Goal: Information Seeking & Learning: Learn about a topic

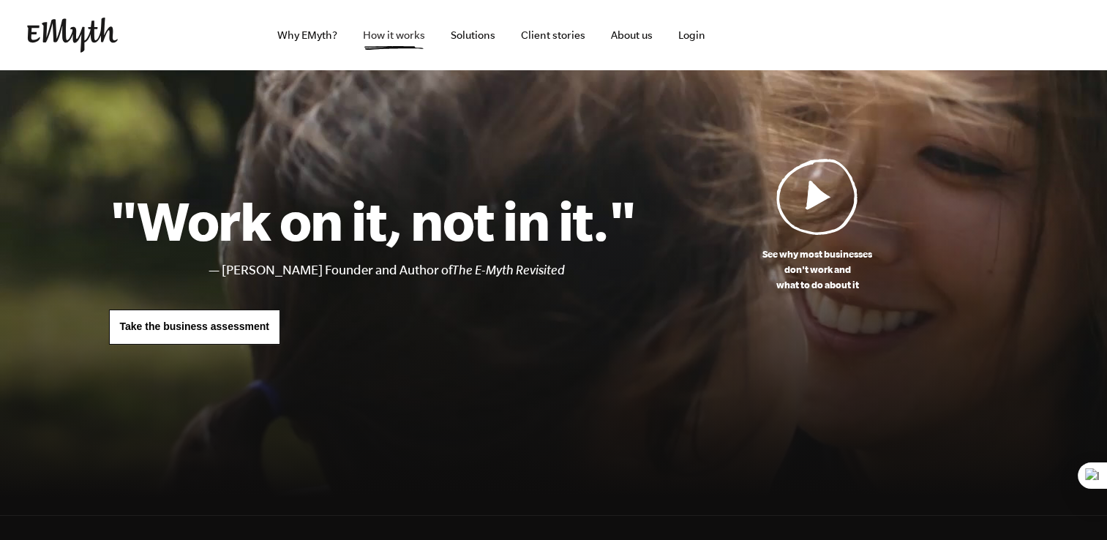
click at [368, 40] on link "How it works" at bounding box center [394, 35] width 86 height 70
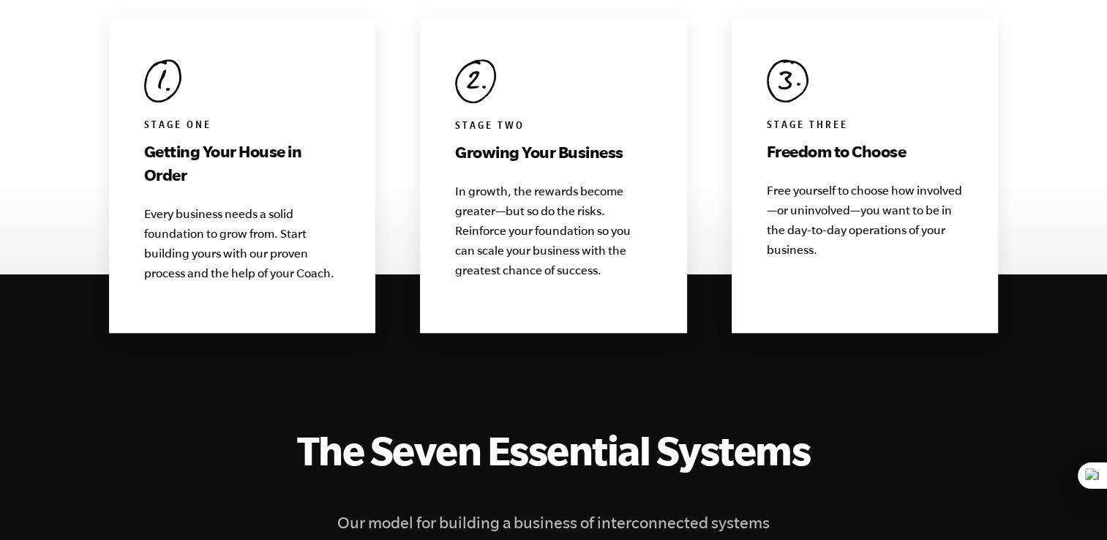
scroll to position [1553, 0]
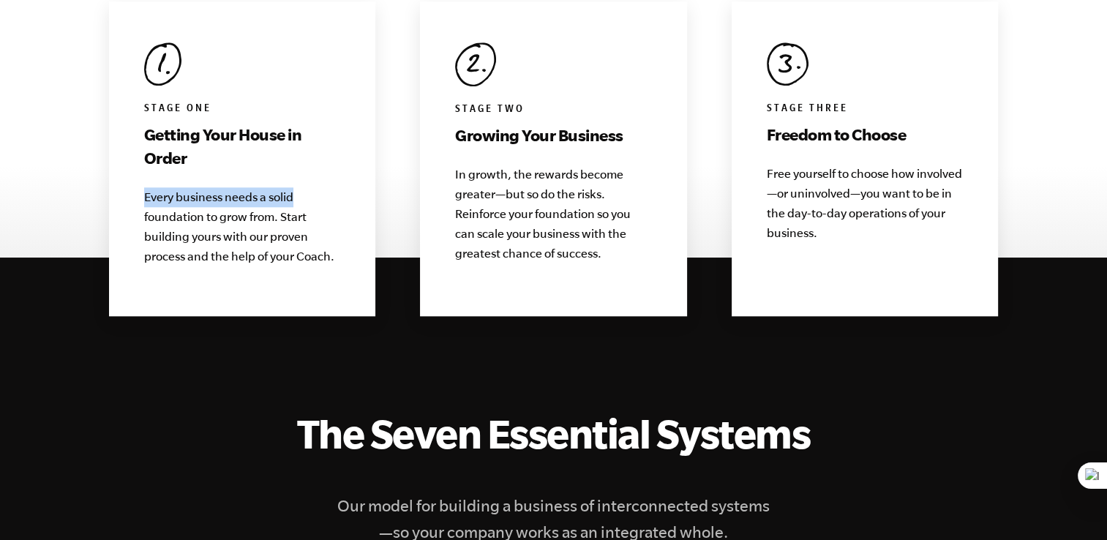
click at [357, 158] on div "Stage One Getting Your House in Order Every business needs a solid foundation t…" at bounding box center [242, 158] width 267 height 315
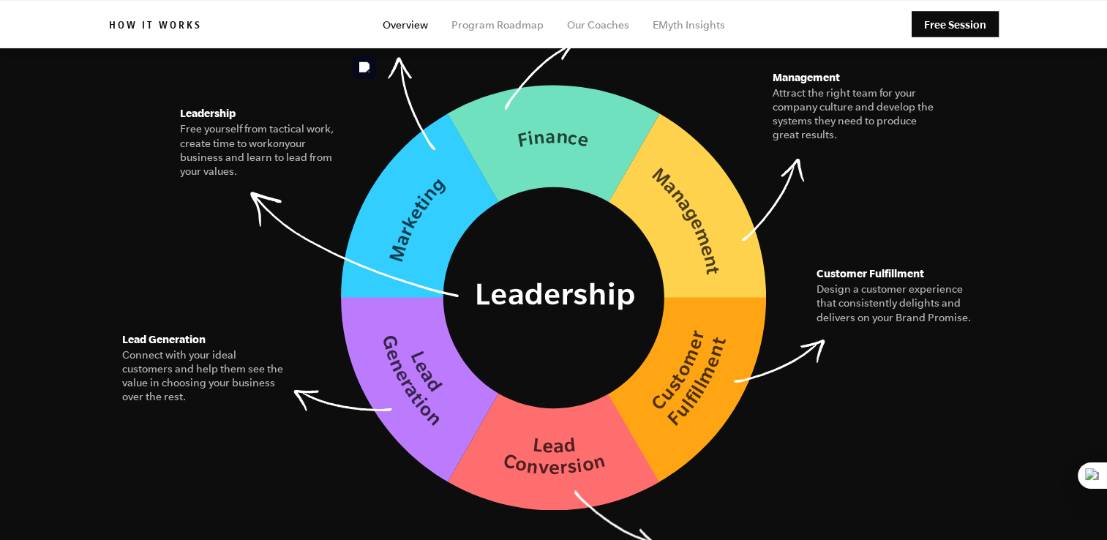
scroll to position [2195, 0]
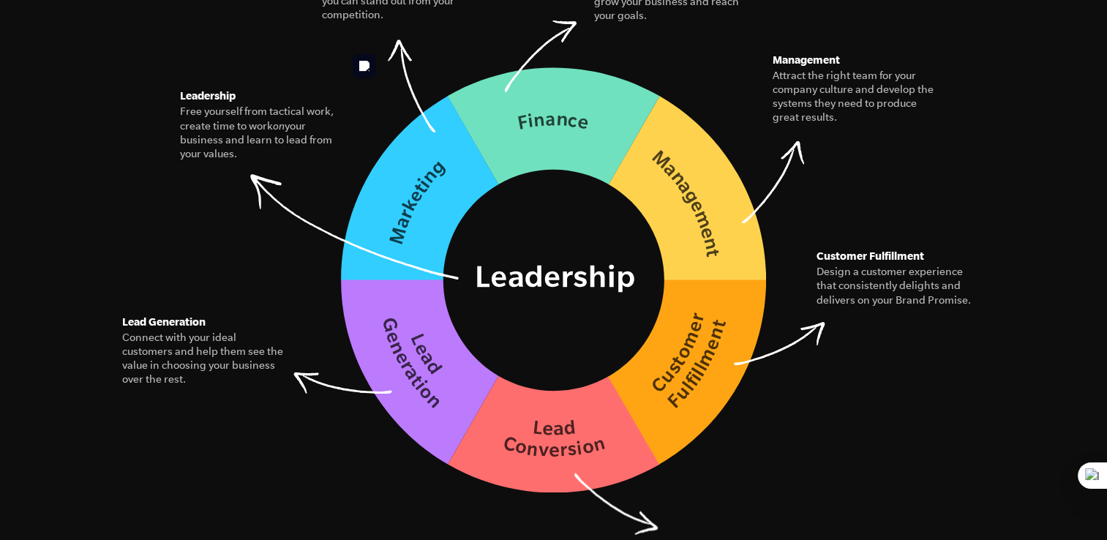
drag, startPoint x: 695, startPoint y: 282, endPoint x: 705, endPoint y: 304, distance: 24.2
click at [696, 281] on img at bounding box center [553, 280] width 425 height 426
click at [719, 350] on img at bounding box center [553, 280] width 425 height 426
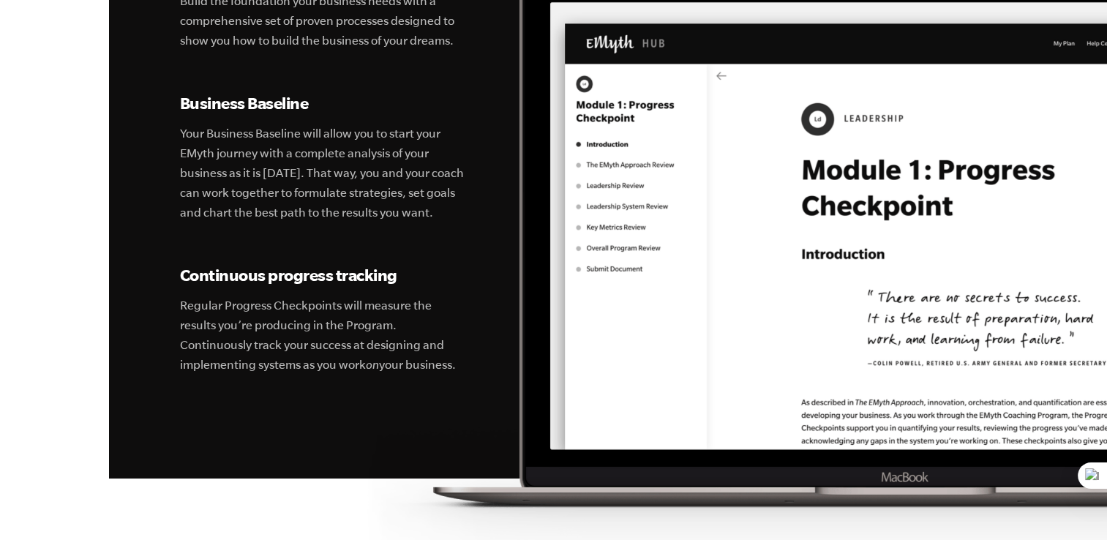
scroll to position [5049, 0]
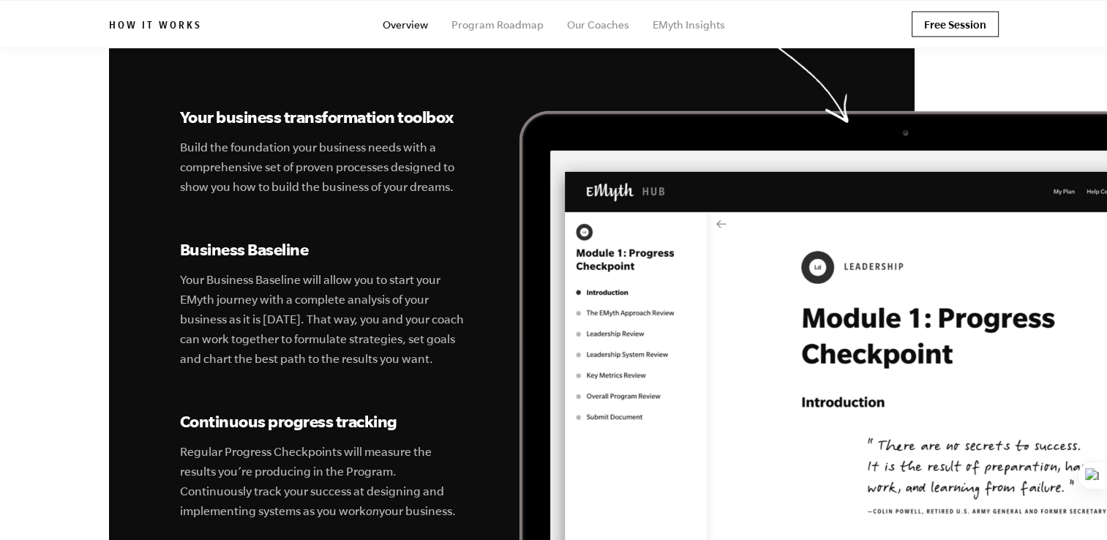
click at [929, 34] on link "Free Session" at bounding box center [955, 25] width 87 height 26
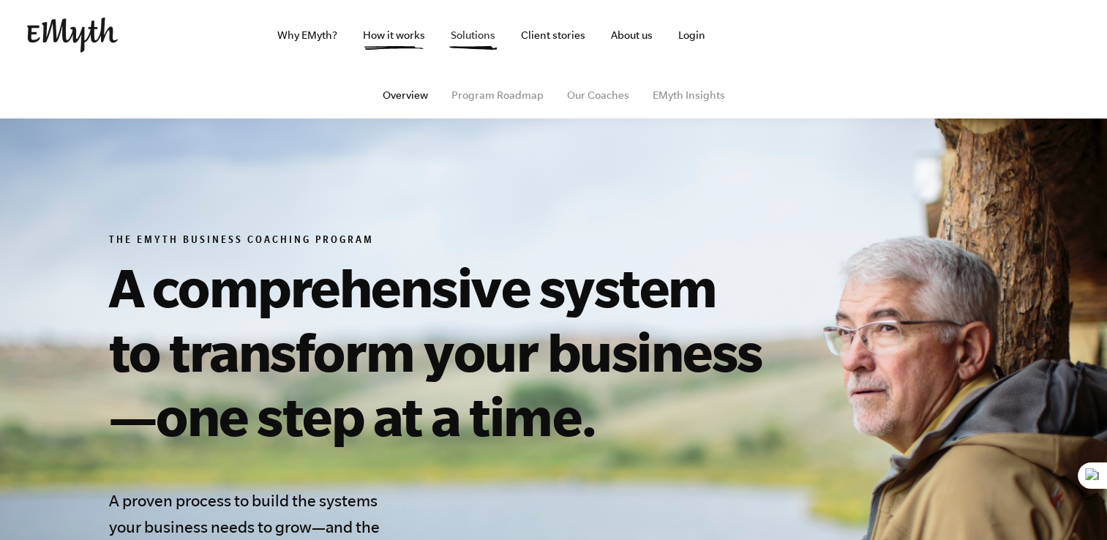
click at [480, 41] on link "Solutions" at bounding box center [473, 35] width 68 height 70
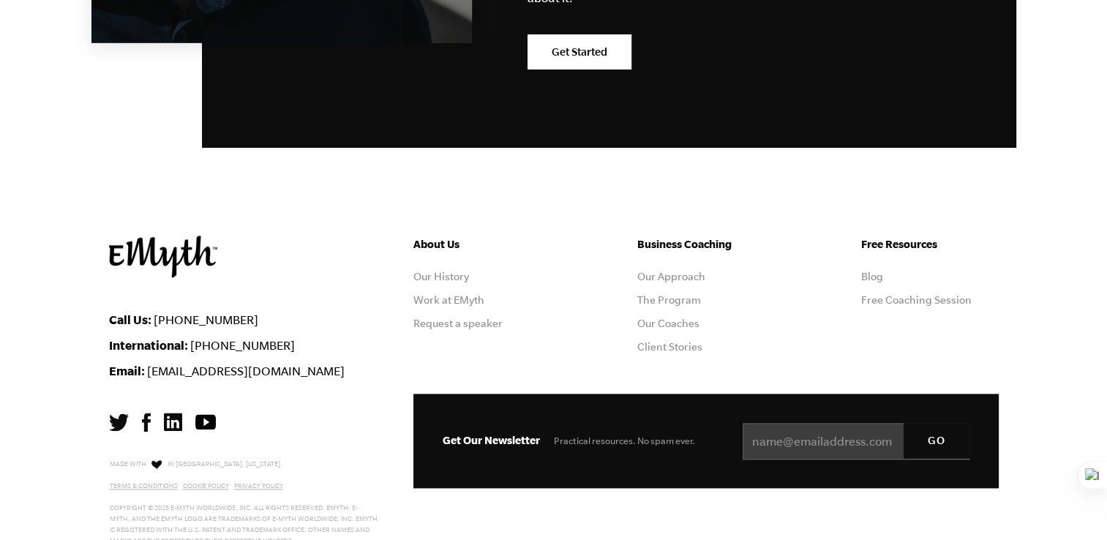
scroll to position [7348, 0]
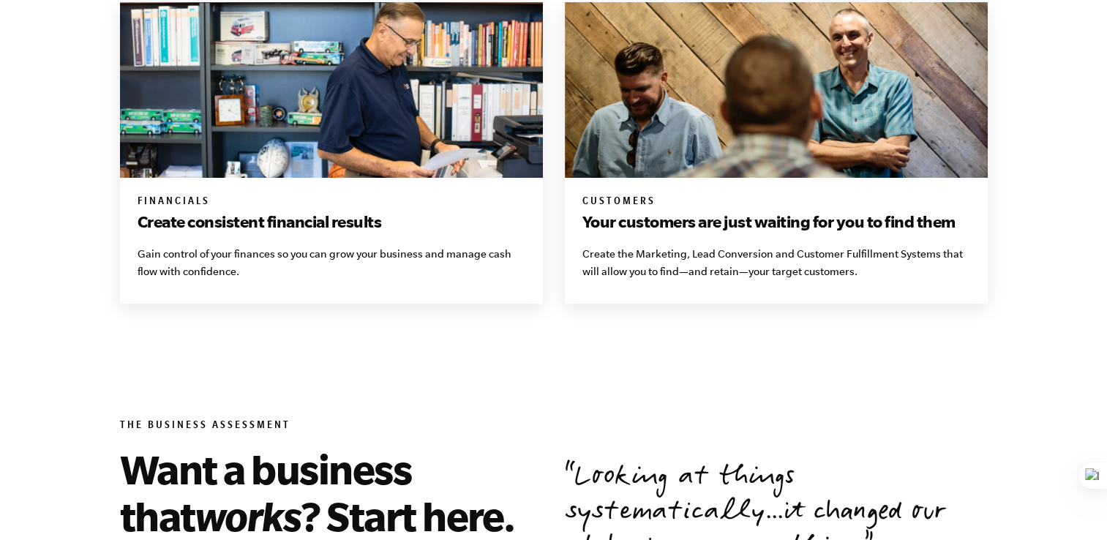
scroll to position [1404, 0]
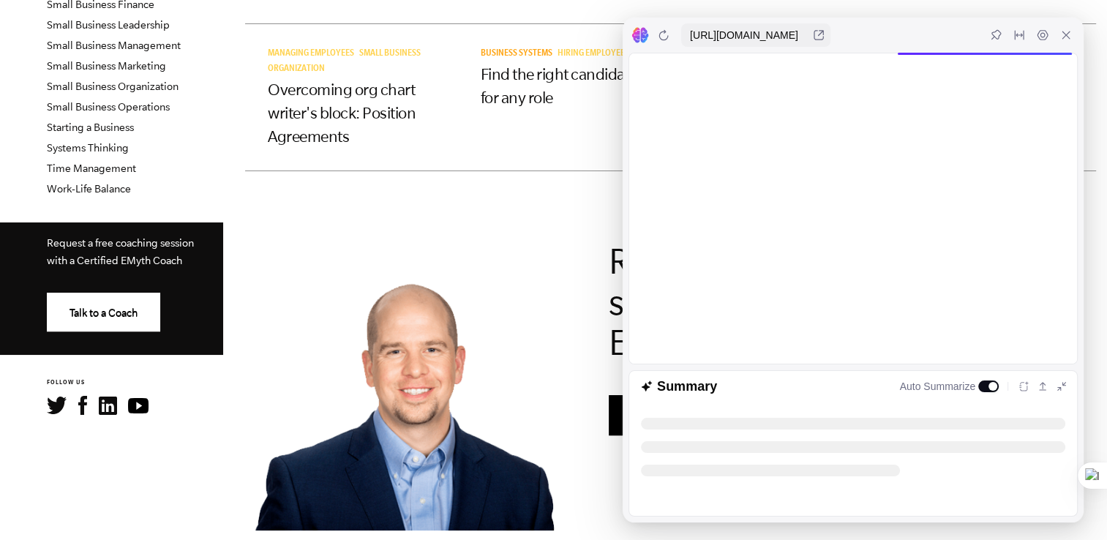
scroll to position [512, 0]
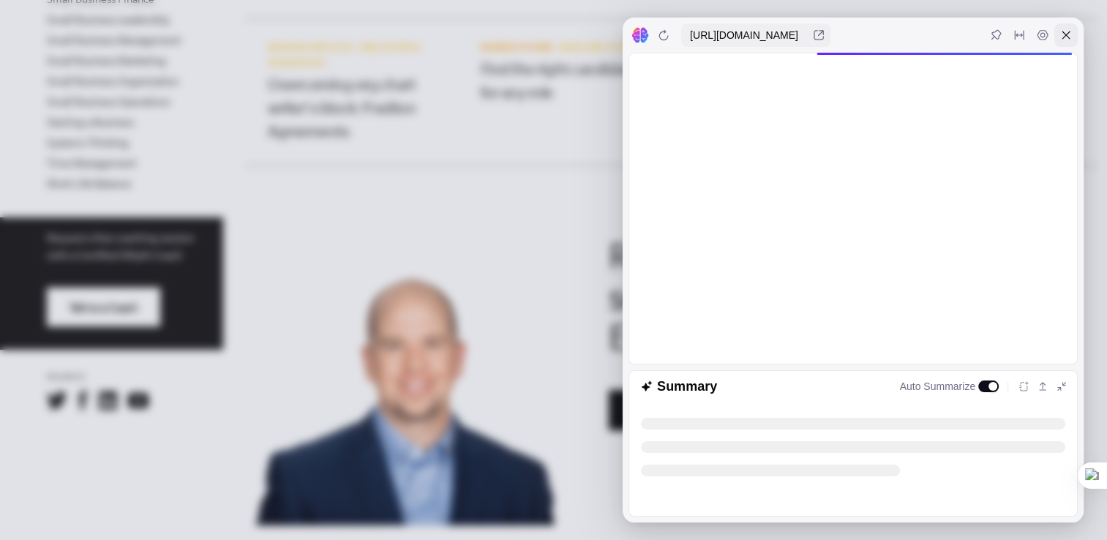
click at [1068, 37] on icon at bounding box center [1067, 35] width 8 height 8
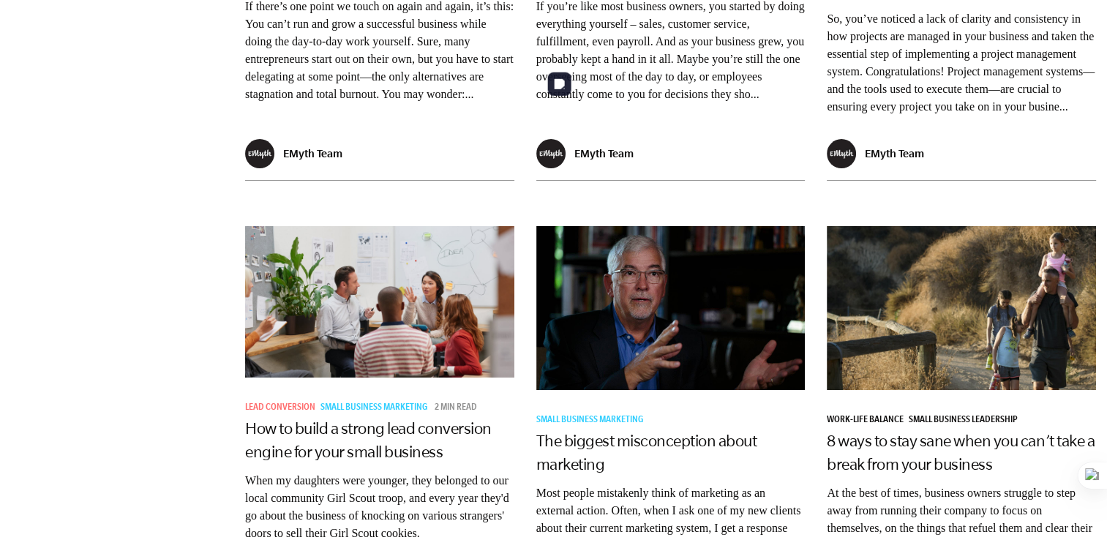
scroll to position [2195, 0]
